Goal: Find specific fact: Find specific fact

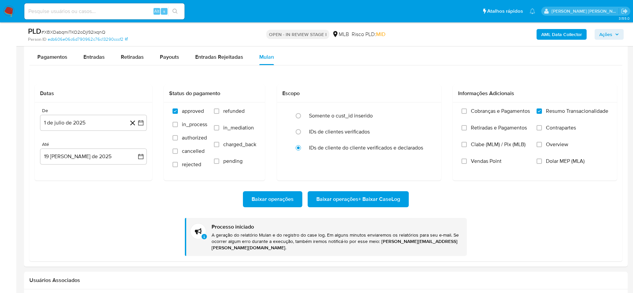
scroll to position [298, 0]
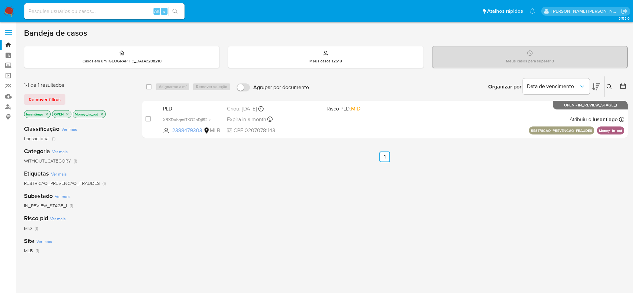
click at [102, 114] on icon "close-filter" at bounding box center [102, 114] width 4 height 4
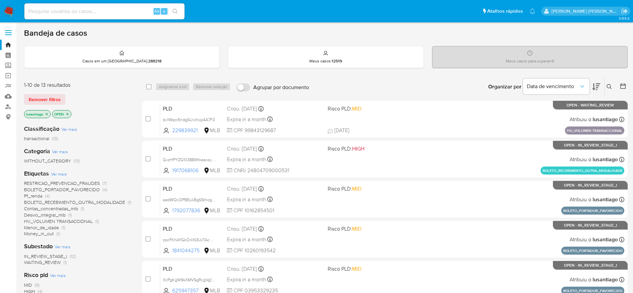
click at [109, 9] on input at bounding box center [104, 11] width 160 height 9
click at [89, 11] on input at bounding box center [104, 11] width 160 height 9
click at [112, 14] on input at bounding box center [104, 11] width 160 height 9
paste input "2388479303"
type input "2388479303"
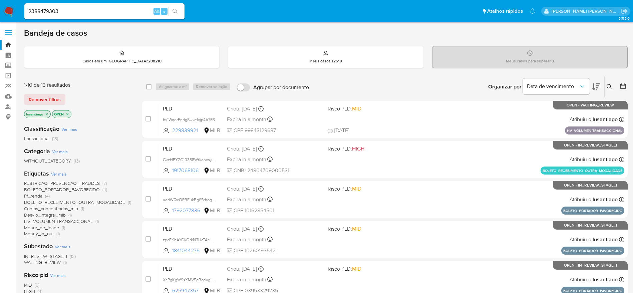
click at [178, 11] on icon "search-icon" at bounding box center [174, 11] width 5 height 5
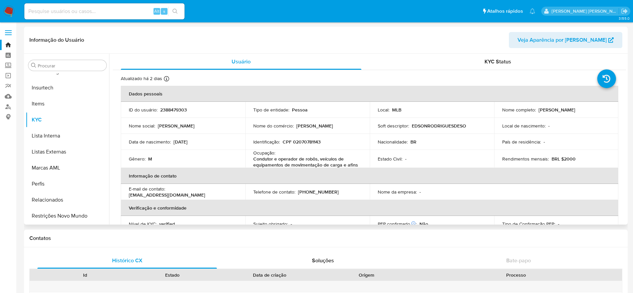
scroll to position [248, 0]
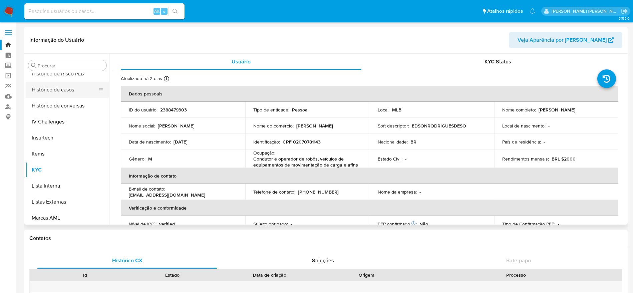
click at [70, 96] on button "Histórico de casos" at bounding box center [65, 90] width 78 height 16
click at [66, 88] on button "Histórico de casos" at bounding box center [65, 90] width 78 height 16
select select "10"
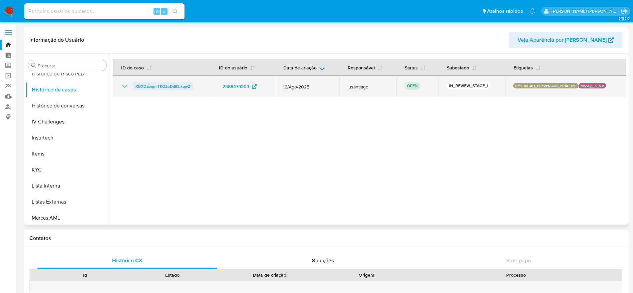
click at [156, 84] on span "XBXDabqmiTKO2oDjI92ixqnQ" at bounding box center [162, 86] width 55 height 8
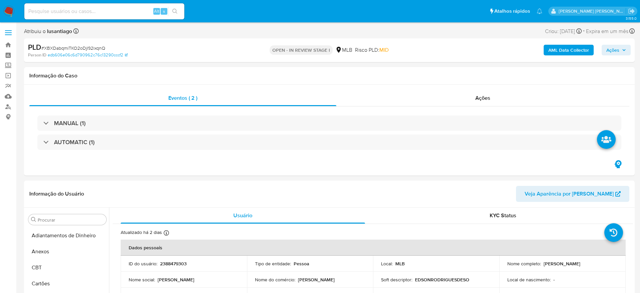
select select "10"
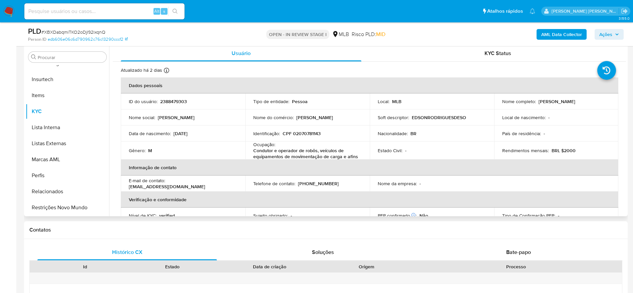
scroll to position [150, 0]
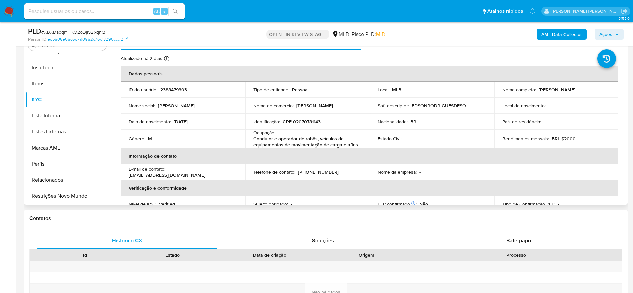
click at [295, 119] on p "CPF 02070781143" at bounding box center [301, 122] width 38 height 6
click at [302, 122] on p "CPF 02070781143" at bounding box center [301, 122] width 38 height 6
copy p "02070781143"
